Goal: Use online tool/utility: Utilize a website feature to perform a specific function

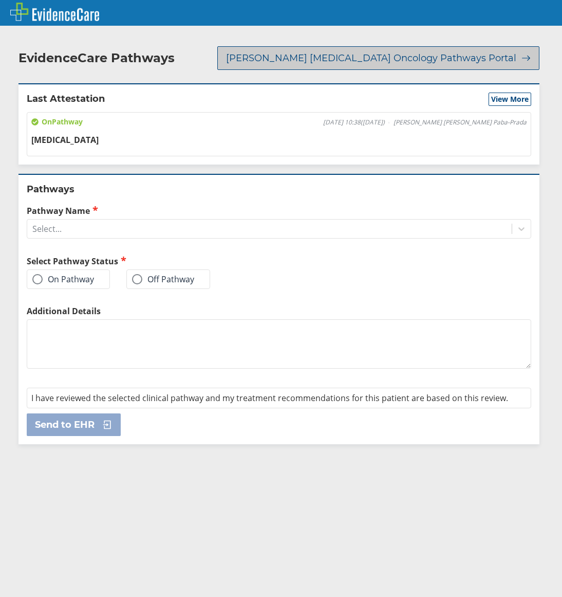
click at [460, 52] on span "[PERSON_NAME] [MEDICAL_DATA] Oncology Pathways Portal" at bounding box center [371, 58] width 290 height 12
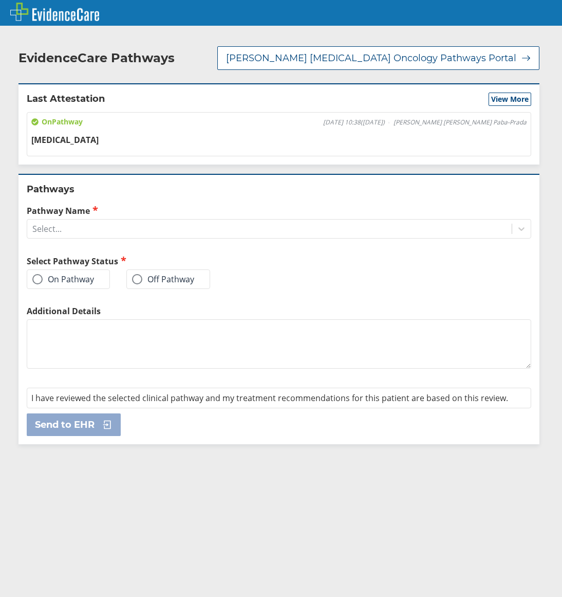
click at [36, 274] on span at bounding box center [37, 279] width 10 height 10
click at [0, 0] on input "On Pathway" at bounding box center [0, 0] width 0 height 0
click at [96, 222] on div "Select..." at bounding box center [269, 228] width 485 height 17
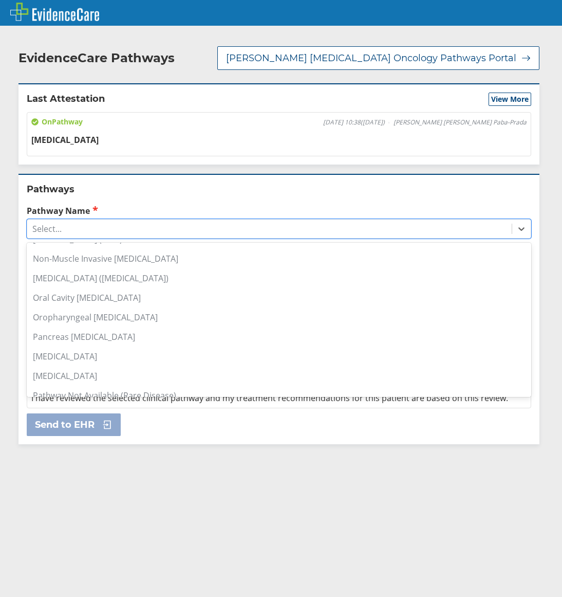
scroll to position [506, 0]
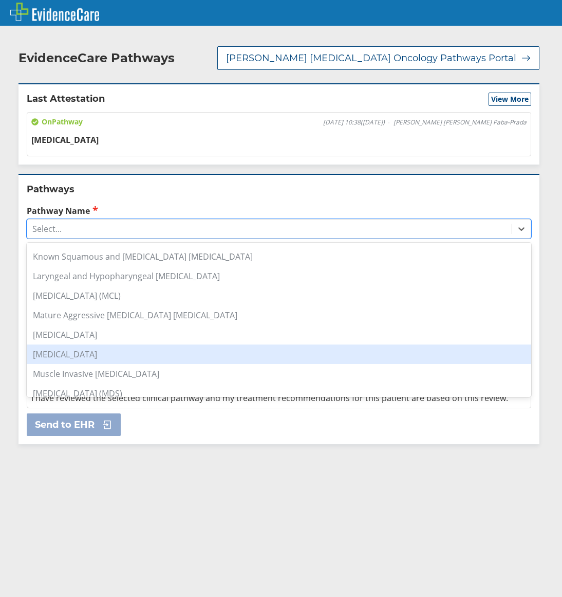
click at [107, 344] on div "[MEDICAL_DATA]" at bounding box center [279, 354] width 505 height 20
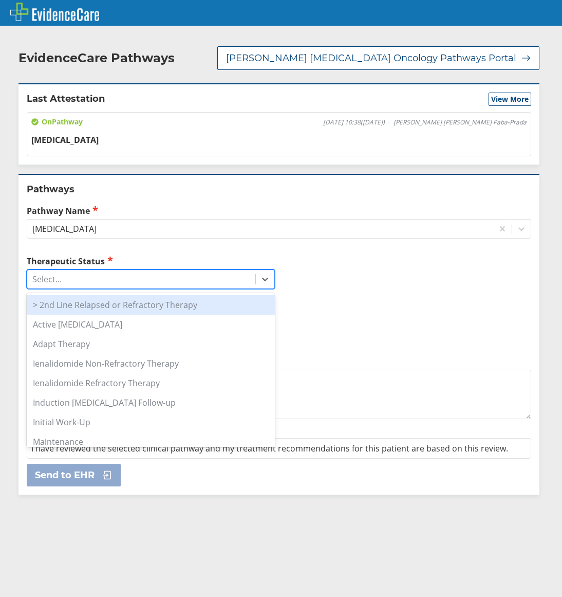
click at [87, 271] on div "Select..." at bounding box center [141, 278] width 228 height 17
click at [84, 300] on div "> 2nd Line Relapsed or Refractory Therapy" at bounding box center [151, 305] width 248 height 20
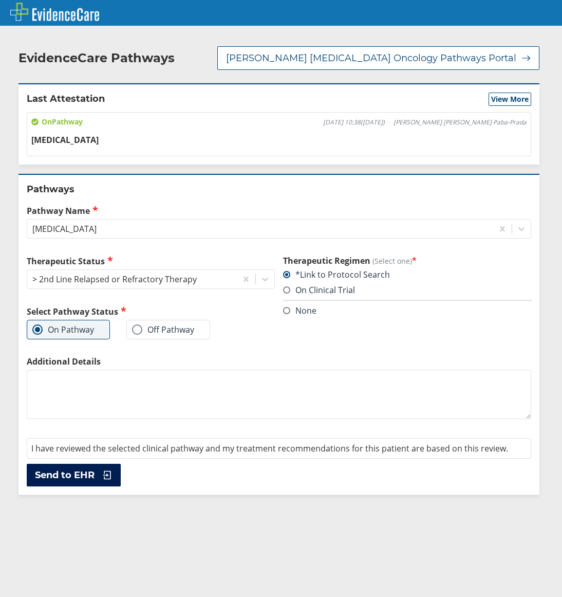
click at [87, 464] on button "Send to EHR" at bounding box center [74, 475] width 94 height 23
